Goal: Information Seeking & Learning: Learn about a topic

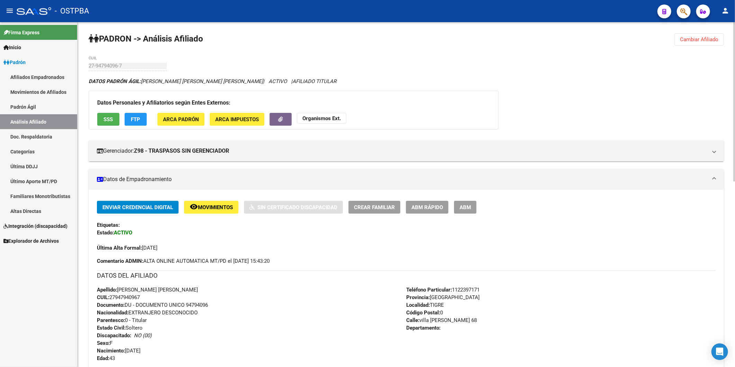
click at [700, 41] on span "Cambiar Afiliado" at bounding box center [699, 39] width 38 height 6
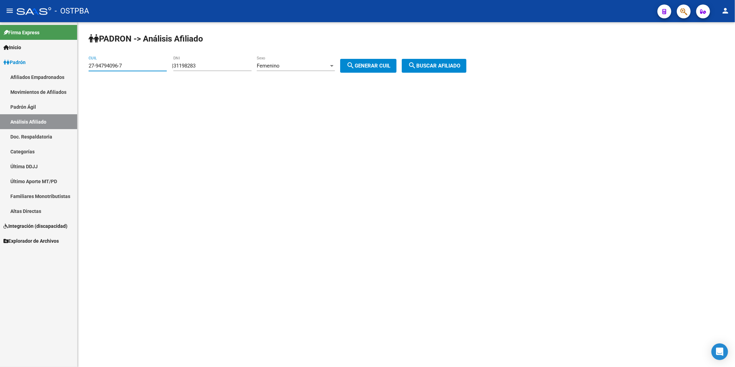
drag, startPoint x: 139, startPoint y: 67, endPoint x: 105, endPoint y: 65, distance: 34.7
click at [105, 65] on input "27-94794096-7" at bounding box center [128, 66] width 78 height 6
click at [136, 71] on div "27-94794096-7 CUIL" at bounding box center [128, 63] width 78 height 15
click at [137, 66] on input "27-94794096-7" at bounding box center [128, 66] width 78 height 6
type input "2"
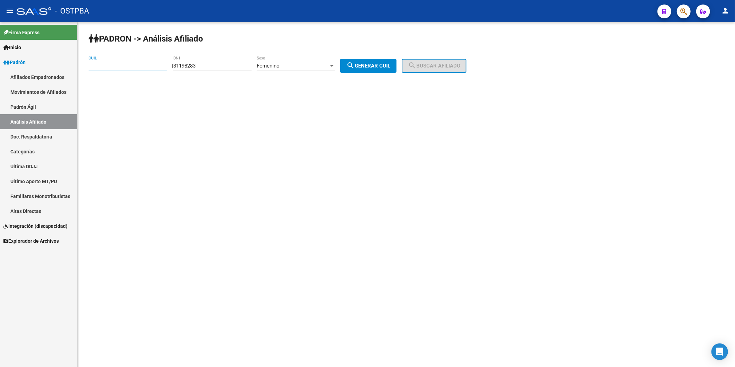
paste input "27-37427896-2"
type input "27-37427896-2"
click at [459, 70] on button "search Buscar afiliado" at bounding box center [434, 66] width 65 height 14
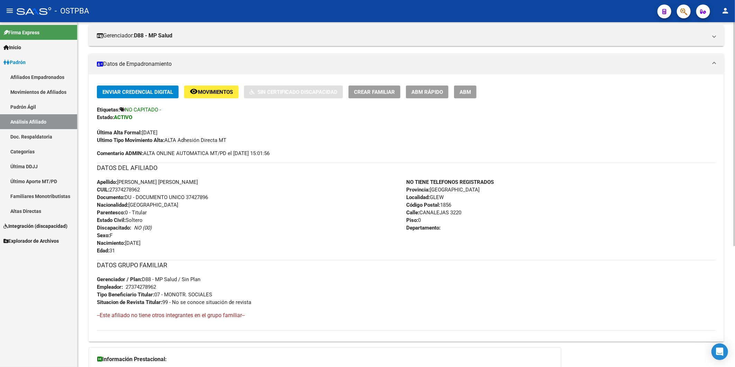
scroll to position [186, 0]
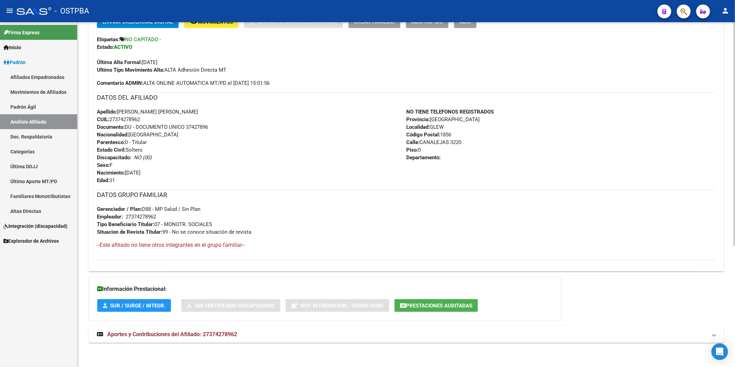
click at [218, 336] on span "Aportes y Contribuciones del Afiliado: 27374278962" at bounding box center [172, 334] width 130 height 7
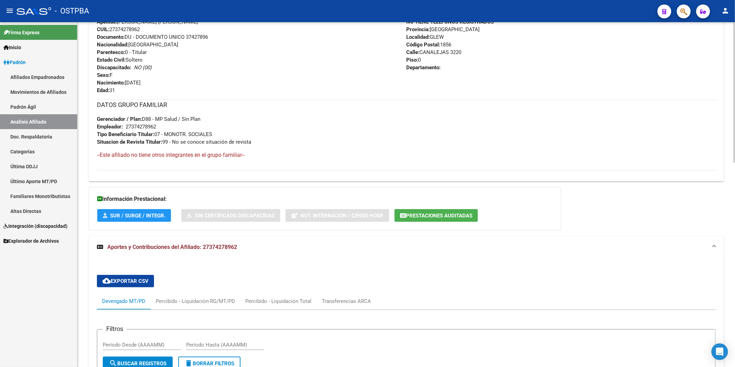
scroll to position [265, 0]
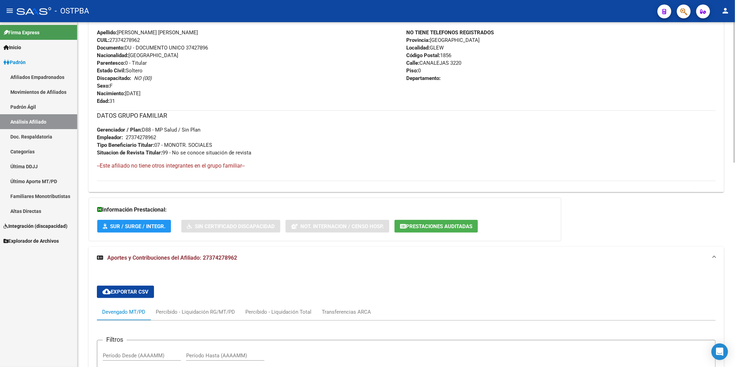
drag, startPoint x: 162, startPoint y: 136, endPoint x: 123, endPoint y: 139, distance: 39.2
click at [125, 138] on div "DATOS GRUPO FAMILIAR Gerenciador / Plan: D88 - MP Salud / Sin Plan Empleador: 2…" at bounding box center [406, 133] width 619 height 46
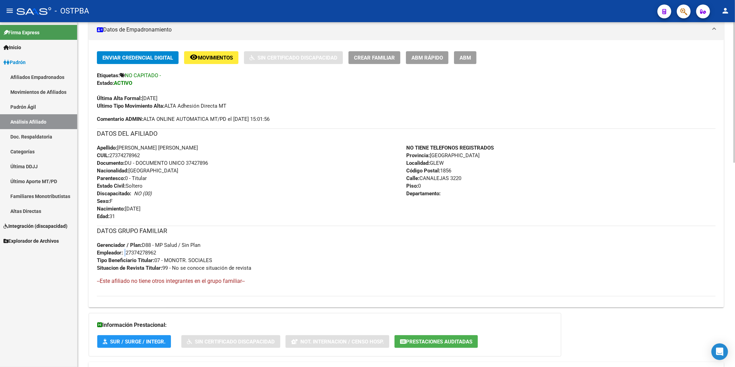
scroll to position [34, 0]
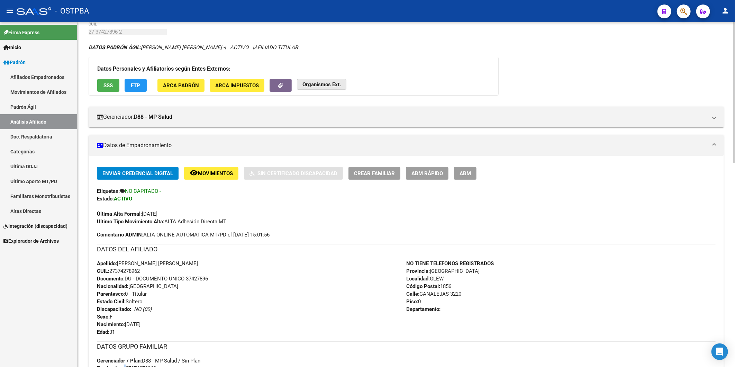
click at [309, 87] on strong "Organismos Ext." at bounding box center [322, 84] width 38 height 6
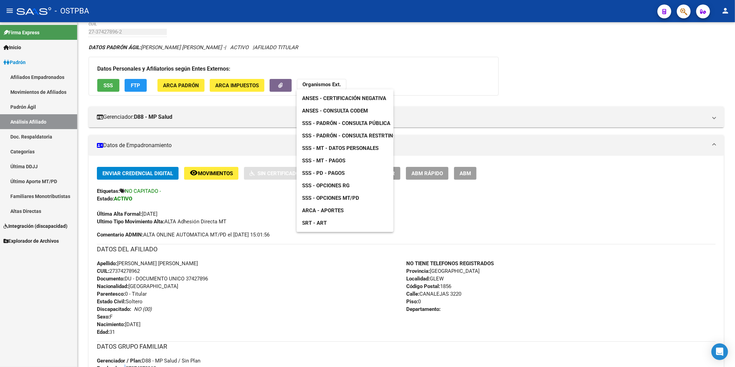
click at [335, 106] on link "ANSES - Consulta CODEM" at bounding box center [335, 111] width 77 height 12
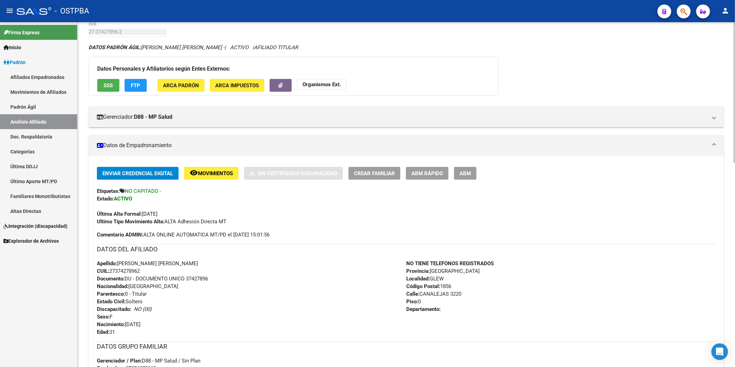
click at [216, 286] on div "Apellido: [PERSON_NAME] [PERSON_NAME] CUIL: 27374278962 Documento: DU - DOCUMEN…" at bounding box center [252, 298] width 310 height 76
drag, startPoint x: 145, startPoint y: 271, endPoint x: 112, endPoint y: 270, distance: 33.6
click at [112, 270] on div "Apellido: [PERSON_NAME] [PERSON_NAME] CUIL: 27374278962 Documento: DU - DOCUMEN…" at bounding box center [252, 298] width 310 height 76
copy span "27374278962"
click at [317, 85] on strong "Organismos Ext." at bounding box center [322, 84] width 38 height 6
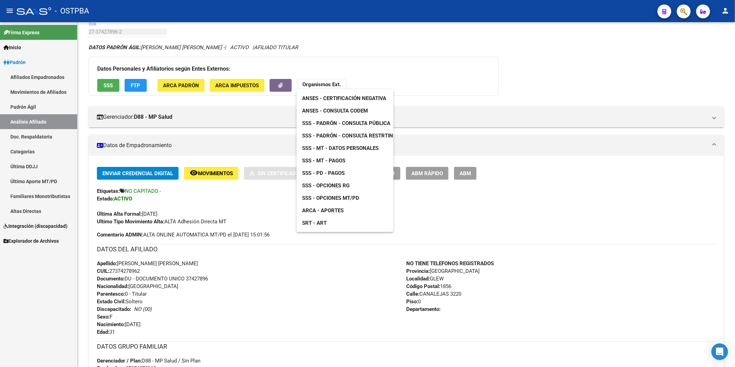
click at [339, 110] on span "ANSES - Consulta CODEM" at bounding box center [335, 111] width 66 height 6
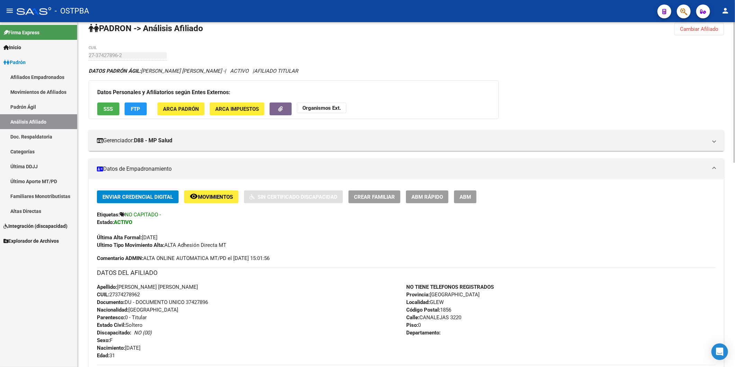
scroll to position [0, 0]
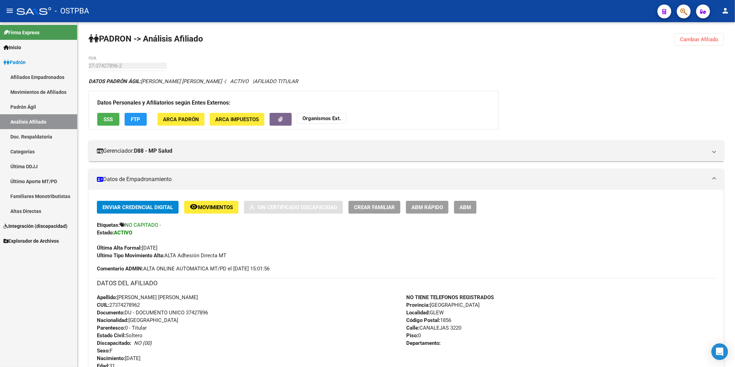
click at [699, 43] on button "Cambiar Afiliado" at bounding box center [700, 39] width 50 height 12
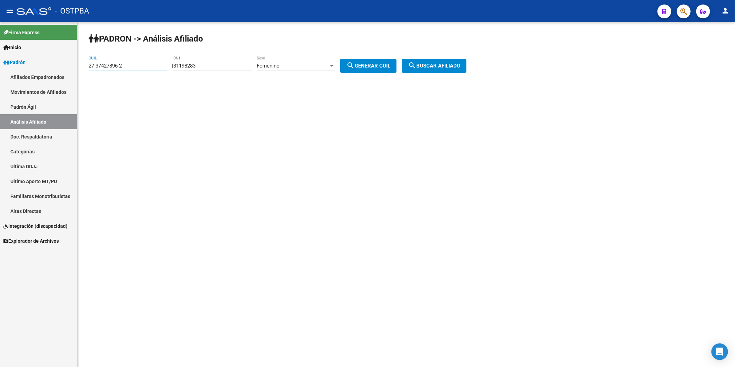
drag, startPoint x: 158, startPoint y: 67, endPoint x: 33, endPoint y: 74, distance: 124.9
click at [33, 74] on mat-sidenav-container "Firma Express Inicio Instructivos Contacto OS [PERSON_NAME] Afiliados Empadrona…" at bounding box center [367, 194] width 735 height 345
drag, startPoint x: 215, startPoint y: 65, endPoint x: 180, endPoint y: 69, distance: 35.1
click at [180, 69] on div "| 31198283 DNI Femenino Sexo search Generar CUIL" at bounding box center [287, 66] width 230 height 6
paste input "27927686"
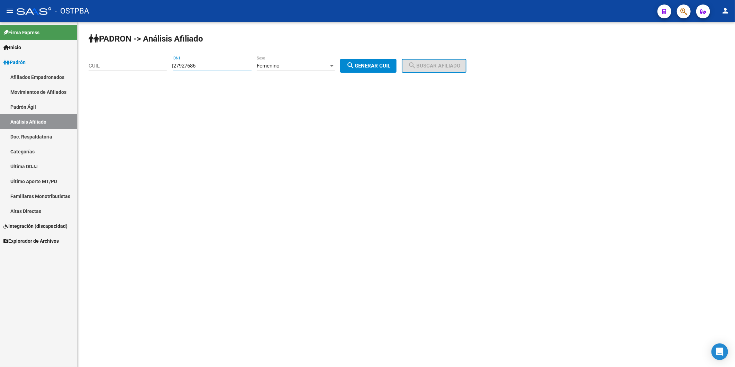
type input "27927686"
click at [334, 65] on div at bounding box center [331, 66] width 3 height 2
click at [334, 50] on span "Masculino" at bounding box center [304, 50] width 78 height 16
click at [364, 62] on button "search Generar CUIL" at bounding box center [368, 66] width 56 height 14
type input "20-27927686-9"
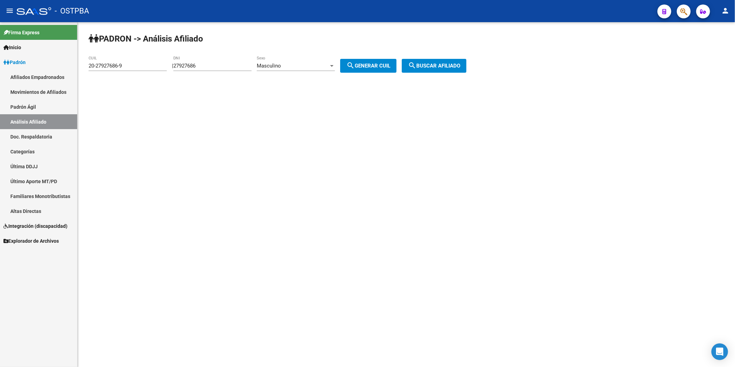
click at [417, 65] on mat-icon "search" at bounding box center [412, 65] width 8 height 8
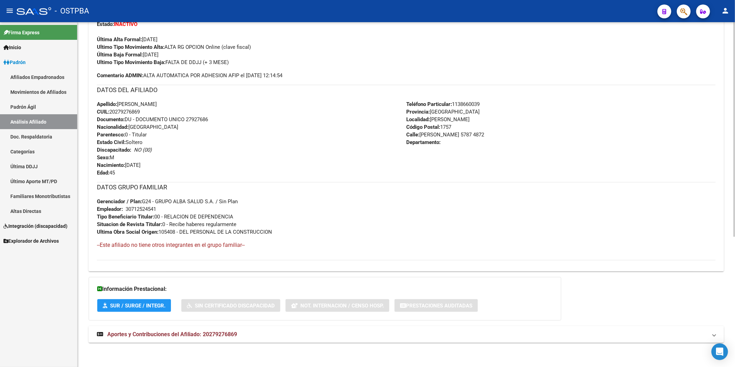
scroll to position [209, 0]
click at [222, 333] on span "Aportes y Contribuciones del Afiliado: 20279276869" at bounding box center [172, 334] width 130 height 7
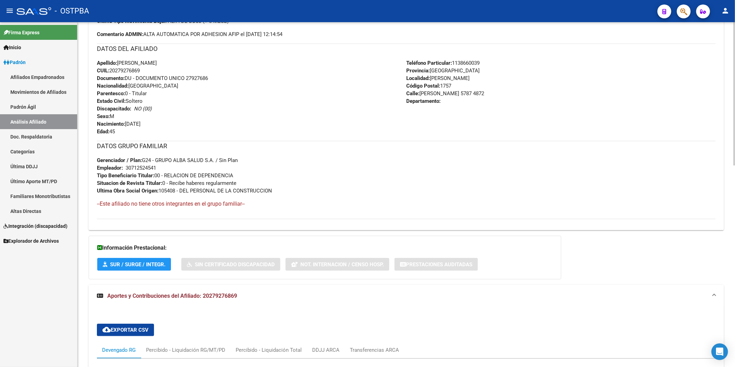
scroll to position [425, 0]
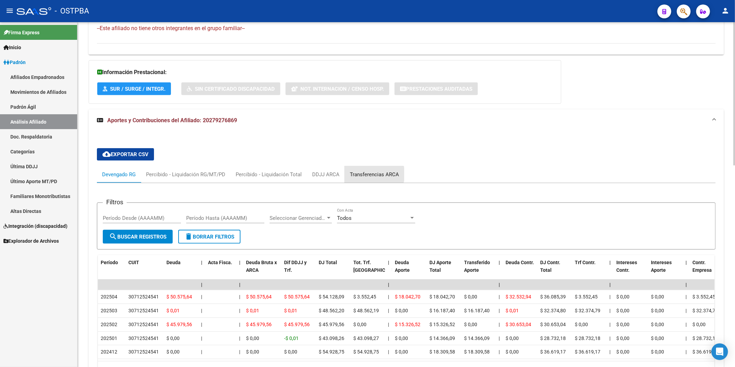
click at [371, 175] on div "Transferencias ARCA" at bounding box center [374, 175] width 49 height 8
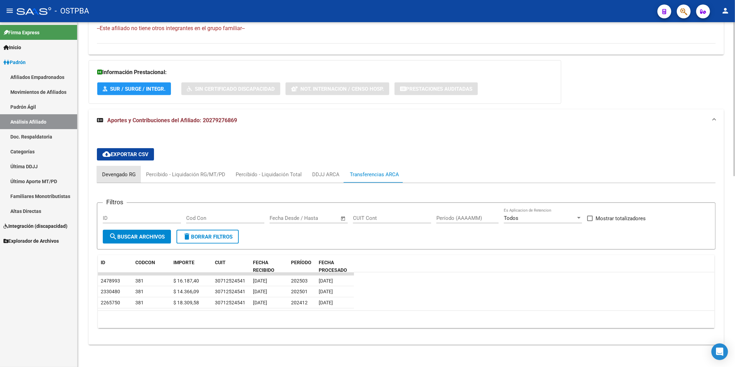
click at [118, 175] on div "Devengado RG" at bounding box center [119, 175] width 34 height 8
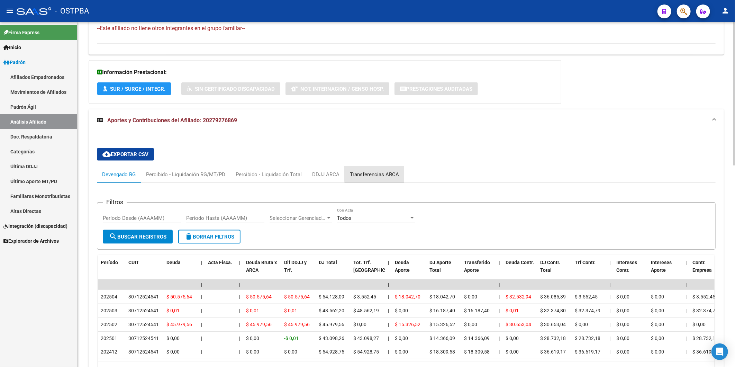
click at [390, 174] on div "Transferencias ARCA" at bounding box center [374, 175] width 49 height 8
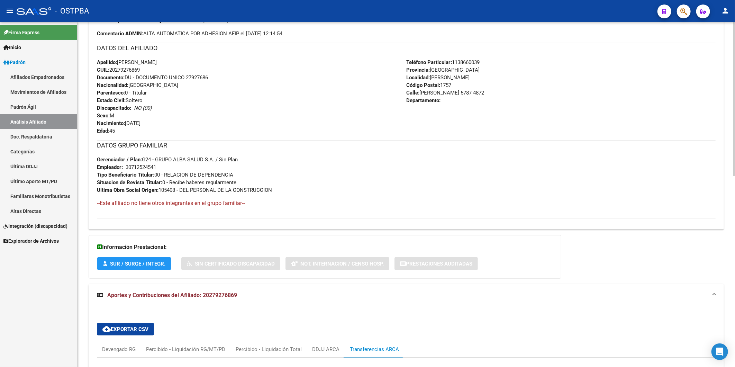
scroll to position [233, 0]
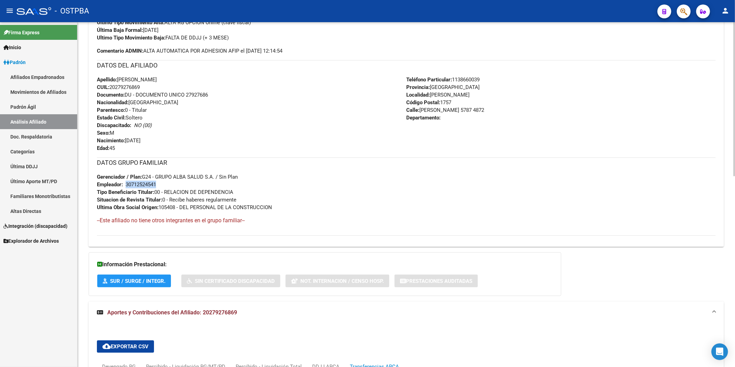
drag, startPoint x: 158, startPoint y: 186, endPoint x: 127, endPoint y: 188, distance: 31.2
click at [127, 188] on div "30712524541" at bounding box center [141, 185] width 30 height 8
copy div "30712524541"
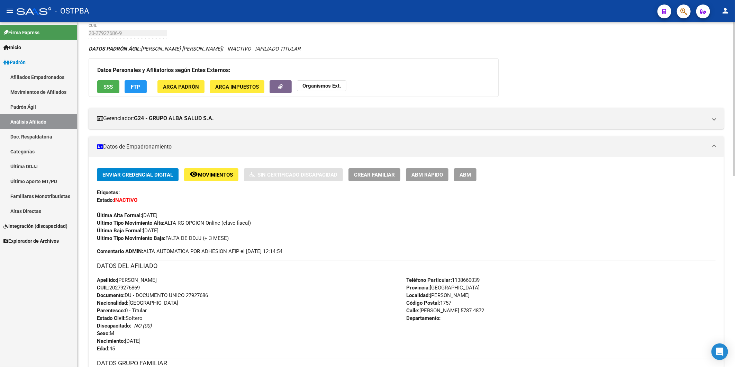
scroll to position [0, 0]
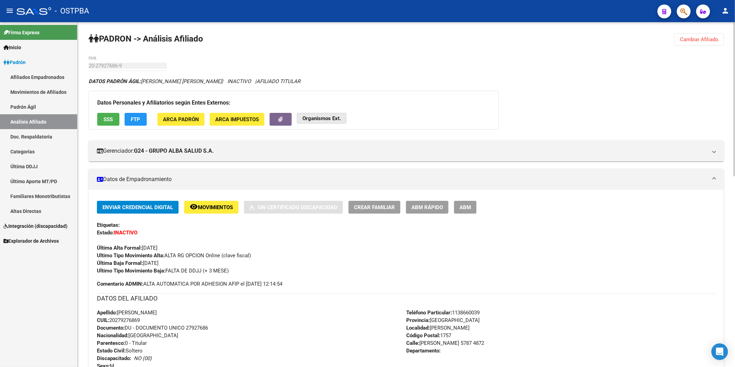
click at [337, 122] on button "Organismos Ext." at bounding box center [322, 118] width 50 height 11
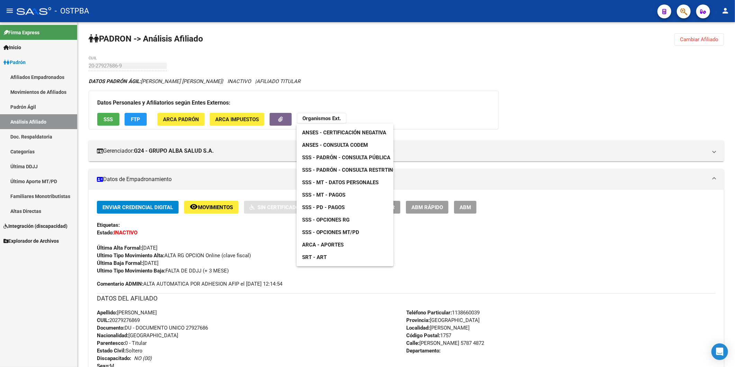
click at [347, 143] on span "ANSES - Consulta CODEM" at bounding box center [335, 145] width 66 height 6
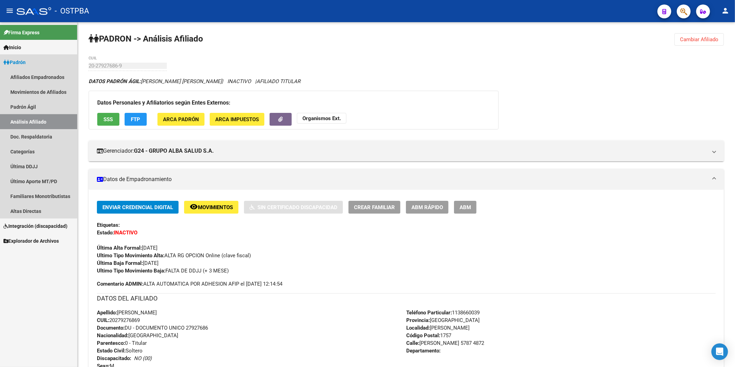
click at [30, 122] on link "Análisis Afiliado" at bounding box center [38, 121] width 77 height 15
